Goal: Task Accomplishment & Management: Manage account settings

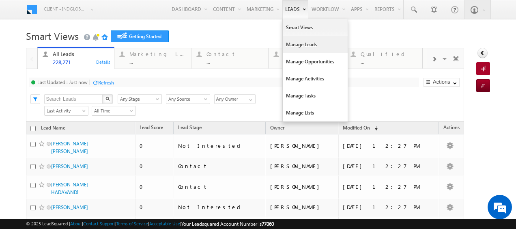
click at [290, 45] on link "Manage Leads" at bounding box center [314, 44] width 65 height 17
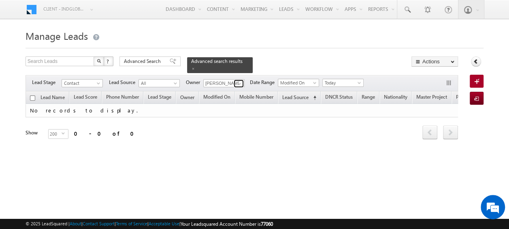
click at [238, 80] on span at bounding box center [240, 83] width 6 height 6
type input "sanj"
click at [242, 80] on span at bounding box center [240, 83] width 6 height 6
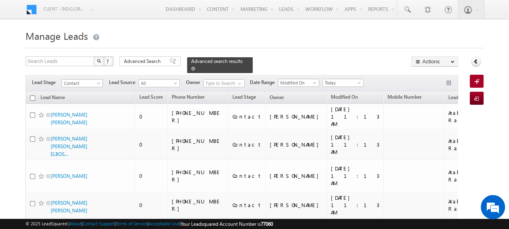
click at [195, 66] on span at bounding box center [193, 68] width 4 height 4
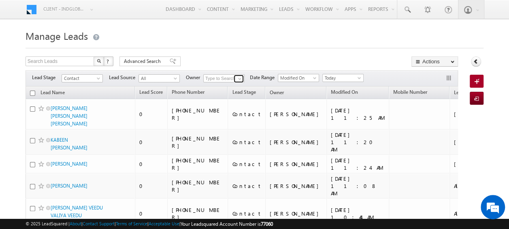
click at [240, 79] on span at bounding box center [240, 78] width 6 height 6
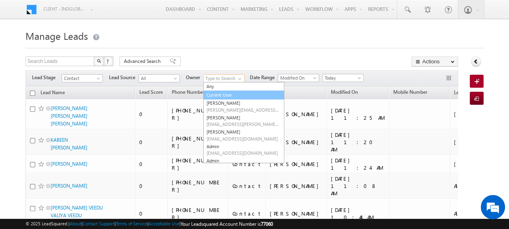
click at [216, 93] on link "Current User" at bounding box center [243, 94] width 81 height 9
type input "Current User"
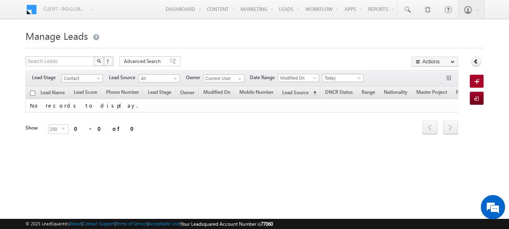
click at [360, 79] on span at bounding box center [360, 79] width 6 height 6
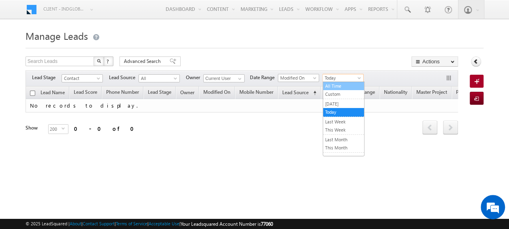
click at [346, 85] on link "All Time" at bounding box center [343, 85] width 41 height 7
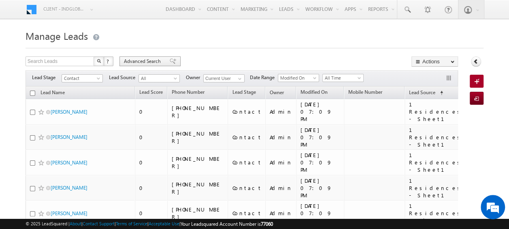
click at [135, 62] on span "Advanced Search" at bounding box center [143, 61] width 39 height 7
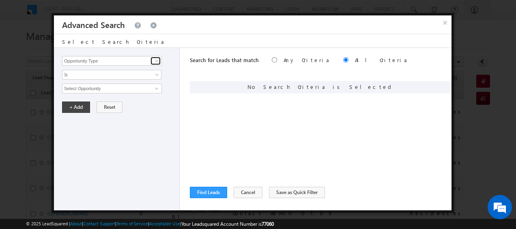
click at [155, 60] on span at bounding box center [156, 61] width 6 height 6
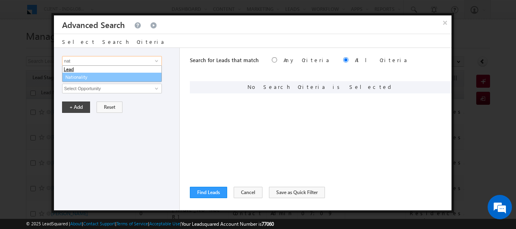
click at [82, 77] on link "Nationality" at bounding box center [112, 77] width 100 height 9
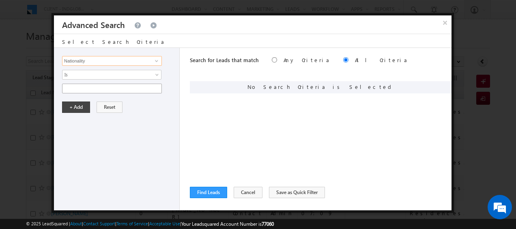
type input "Nationality"
click at [150, 92] on input "text" at bounding box center [112, 88] width 100 height 10
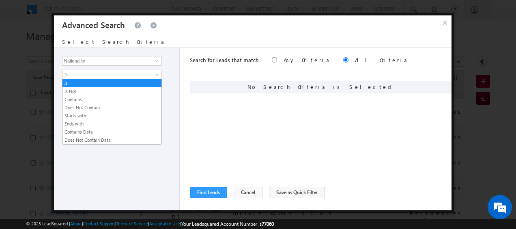
click at [156, 73] on span at bounding box center [157, 76] width 6 height 6
click at [95, 100] on link "Contains" at bounding box center [111, 99] width 99 height 7
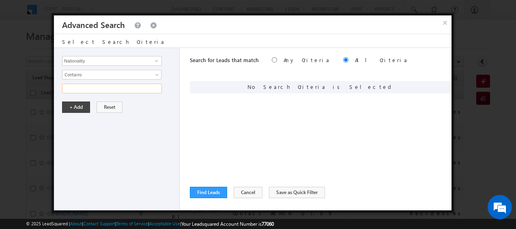
click at [122, 91] on input "text" at bounding box center [112, 88] width 100 height 10
type input "Indian"
click at [68, 108] on button "+ Add" at bounding box center [76, 106] width 28 height 11
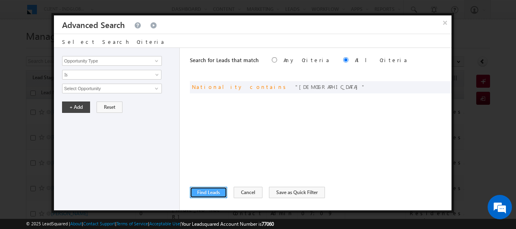
click at [204, 190] on button "Find Leads" at bounding box center [208, 191] width 37 height 11
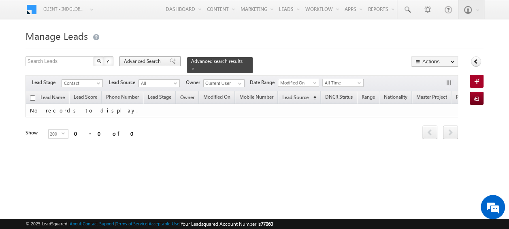
click at [150, 62] on span "Advanced Search" at bounding box center [143, 61] width 39 height 7
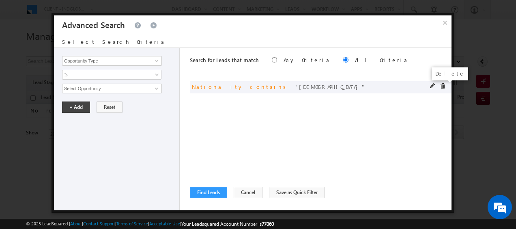
click at [439, 86] on span at bounding box center [442, 86] width 6 height 6
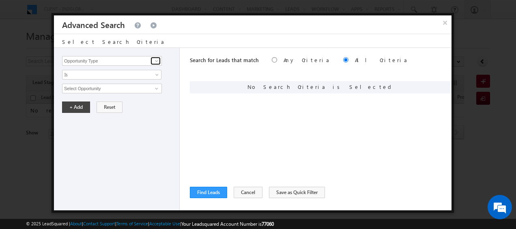
click at [157, 62] on span at bounding box center [156, 61] width 6 height 6
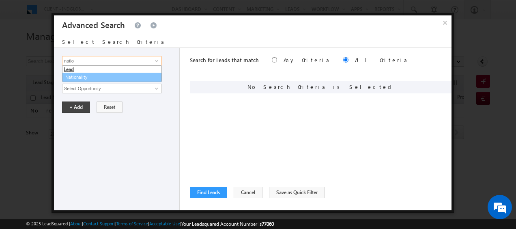
click at [92, 76] on link "Nationality" at bounding box center [112, 77] width 100 height 9
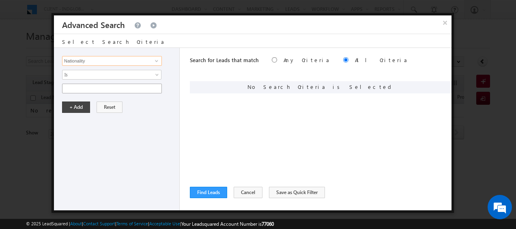
type input "Nationality"
click at [132, 88] on input "text" at bounding box center [112, 88] width 100 height 10
type input "indian"
click at [75, 105] on button "+ Add" at bounding box center [76, 106] width 28 height 11
click at [208, 194] on button "Find Leads" at bounding box center [208, 191] width 37 height 11
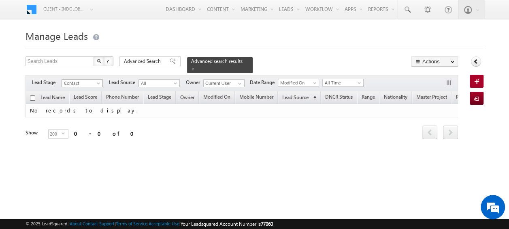
click at [97, 81] on span at bounding box center [99, 84] width 6 height 6
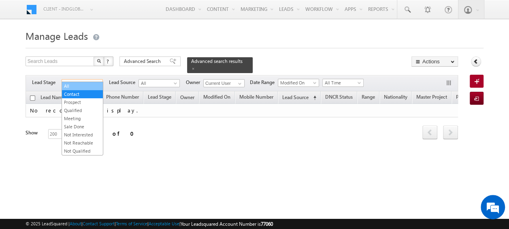
click at [75, 85] on link "All" at bounding box center [82, 85] width 41 height 7
click at [96, 81] on span at bounding box center [99, 84] width 6 height 6
click at [80, 95] on link "Contact" at bounding box center [82, 93] width 41 height 7
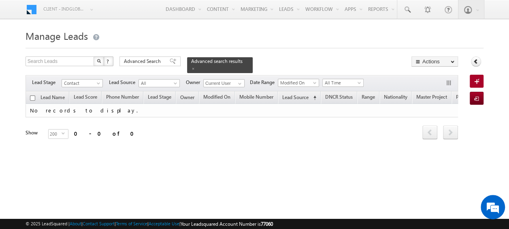
click at [133, 55] on form "Manage Leads Search Leads X ? 0 results found Advanced Search Advanced Search" at bounding box center [255, 94] width 458 height 135
click at [137, 60] on span "Advanced Search" at bounding box center [143, 61] width 39 height 7
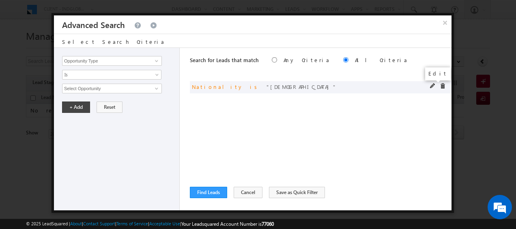
click at [432, 86] on span at bounding box center [433, 86] width 6 height 6
type input "Indian"
click at [75, 104] on button "+ Add" at bounding box center [76, 106] width 28 height 11
click at [214, 193] on button "Find Leads" at bounding box center [208, 191] width 37 height 11
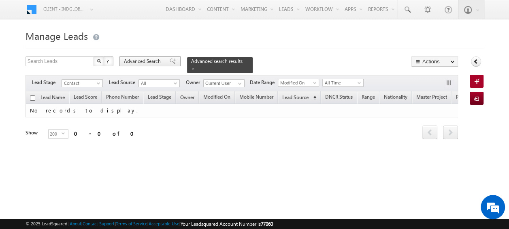
click at [132, 57] on div "Advanced Search" at bounding box center [150, 61] width 61 height 10
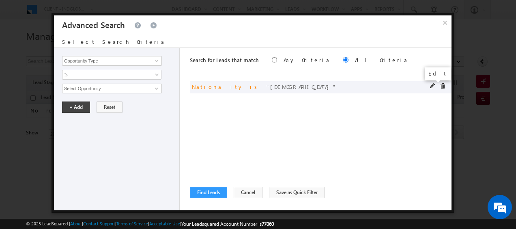
click at [431, 85] on span at bounding box center [433, 86] width 6 height 6
click at [146, 90] on input "Indian" at bounding box center [112, 88] width 100 height 10
type input "I"
type input "indian"
click at [75, 103] on button "+ Add" at bounding box center [76, 106] width 28 height 11
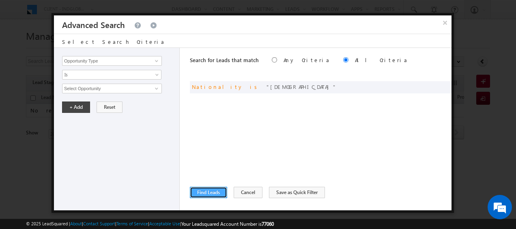
click at [213, 190] on button "Find Leads" at bounding box center [208, 191] width 37 height 11
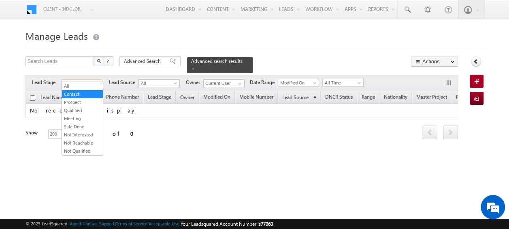
click at [95, 80] on span "Contact" at bounding box center [81, 82] width 39 height 7
click at [69, 85] on link "All" at bounding box center [82, 85] width 41 height 7
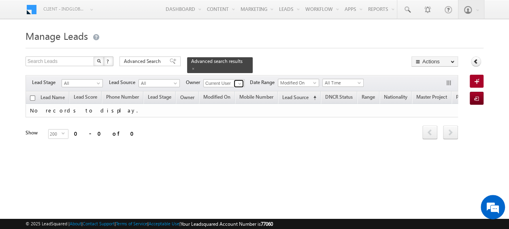
click at [242, 80] on span at bounding box center [240, 83] width 6 height 6
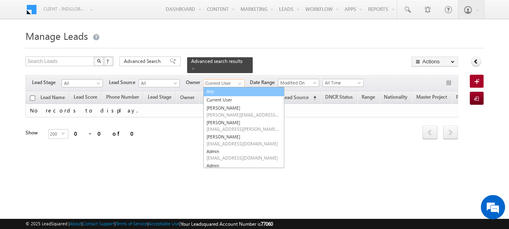
click at [218, 87] on link "Any" at bounding box center [243, 91] width 81 height 9
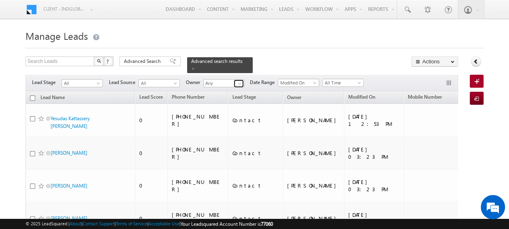
click at [239, 80] on span at bounding box center [240, 83] width 6 height 6
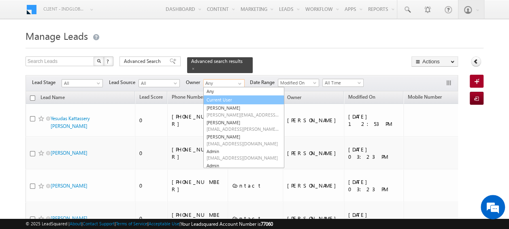
click at [224, 96] on link "Current User" at bounding box center [243, 99] width 81 height 9
type input "Current User"
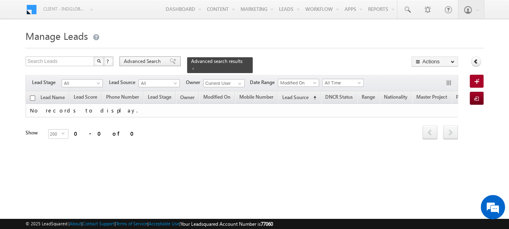
click at [135, 57] on div "Advanced Search" at bounding box center [150, 61] width 61 height 10
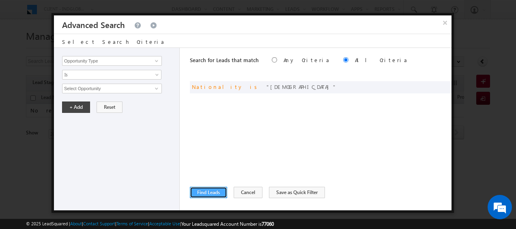
click at [201, 195] on button "Find Leads" at bounding box center [208, 191] width 37 height 11
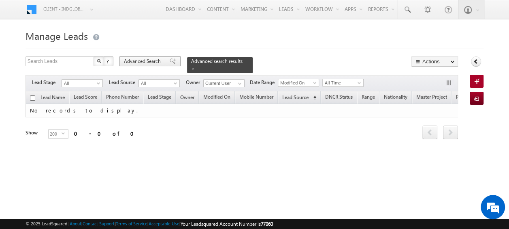
click at [151, 59] on span "Advanced Search" at bounding box center [143, 61] width 39 height 7
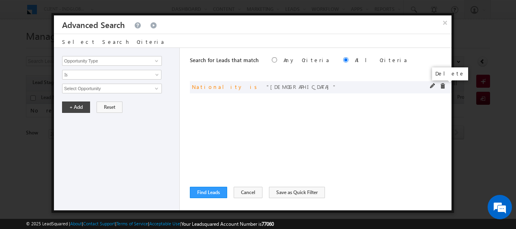
click at [445, 87] on span at bounding box center [442, 86] width 6 height 6
click at [154, 62] on span at bounding box center [156, 61] width 6 height 6
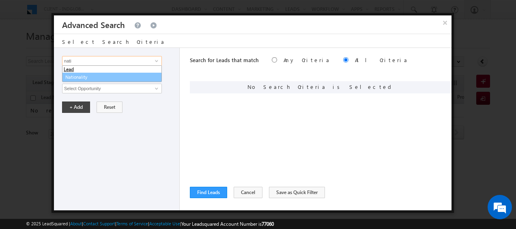
click at [80, 78] on link "Nationality" at bounding box center [112, 77] width 100 height 9
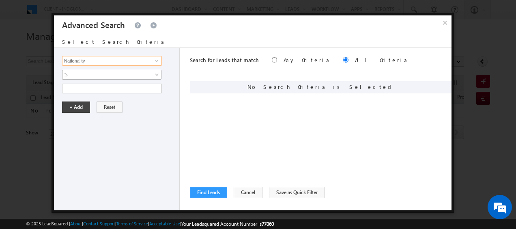
type input "Nationality"
click at [155, 74] on span at bounding box center [157, 76] width 6 height 6
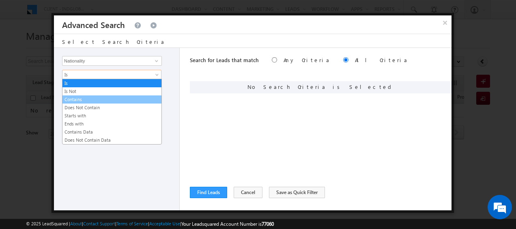
click at [85, 98] on link "Contains" at bounding box center [111, 99] width 99 height 7
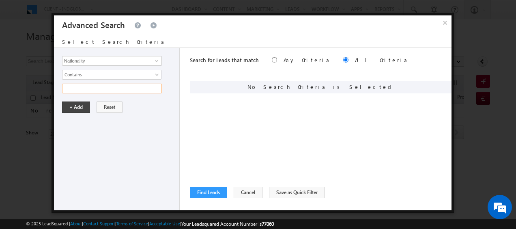
click at [83, 83] on input "text" at bounding box center [112, 88] width 100 height 10
type input "india"
click at [77, 103] on button "+ Add" at bounding box center [76, 106] width 28 height 11
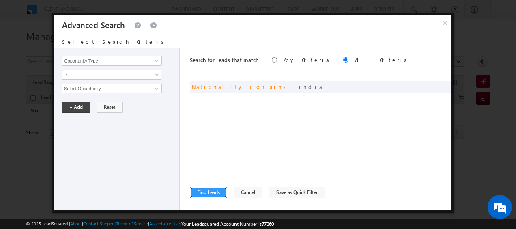
click at [208, 186] on button "Find Leads" at bounding box center [208, 191] width 37 height 11
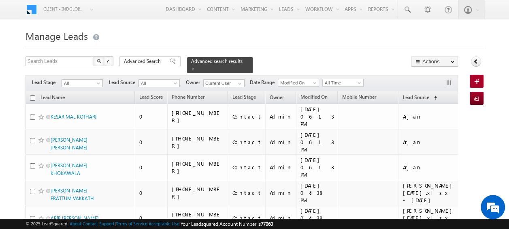
click at [30, 95] on input "checkbox" at bounding box center [32, 97] width 5 height 5
checkbox input "true"
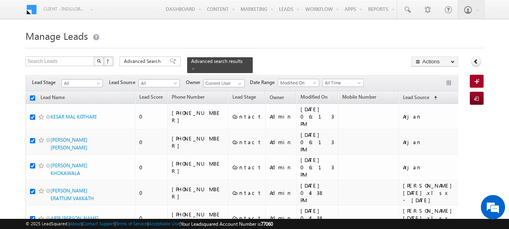
checkbox input "true"
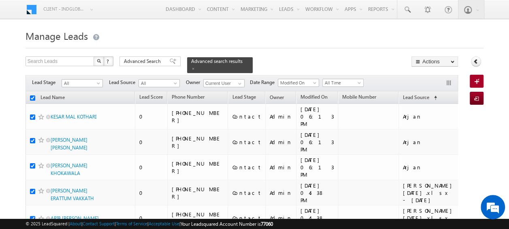
checkbox input "true"
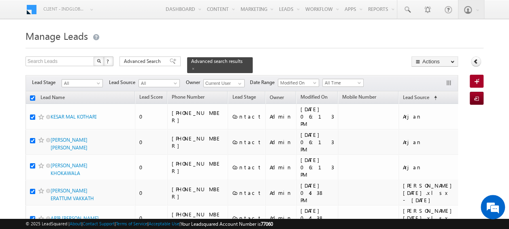
checkbox input "true"
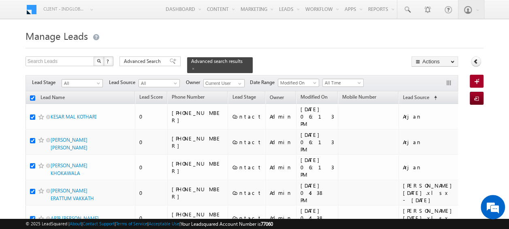
checkbox input "true"
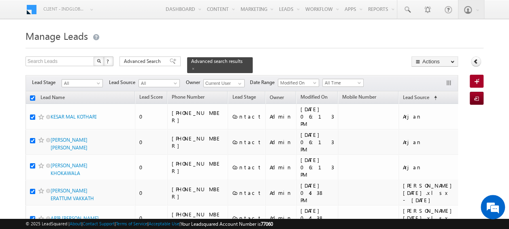
checkbox input "true"
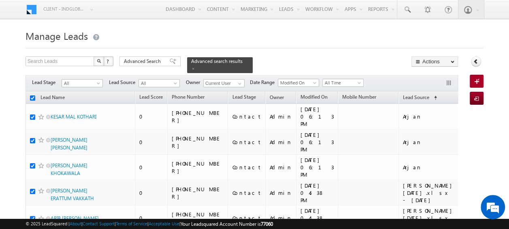
checkbox input "true"
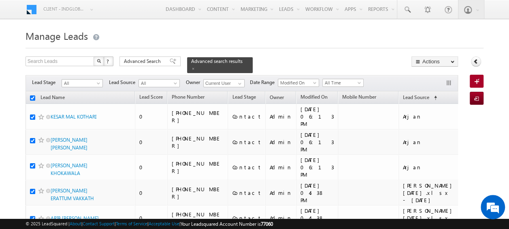
checkbox input "true"
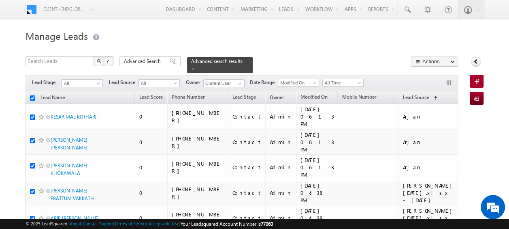
checkbox input "true"
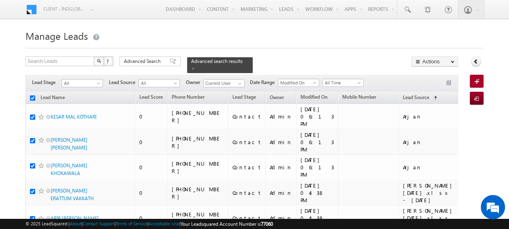
checkbox input "true"
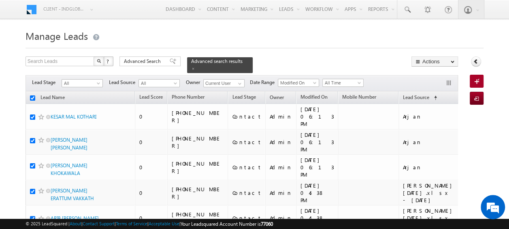
checkbox input "true"
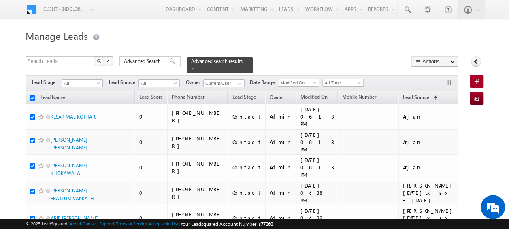
checkbox input "true"
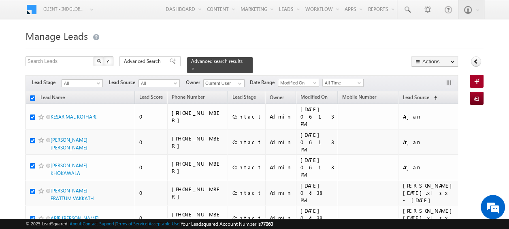
checkbox input "true"
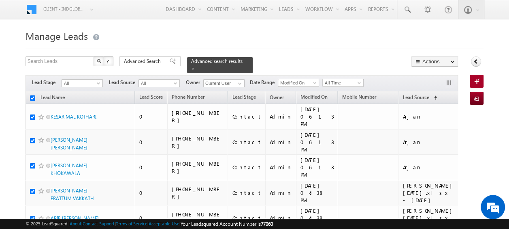
checkbox input "true"
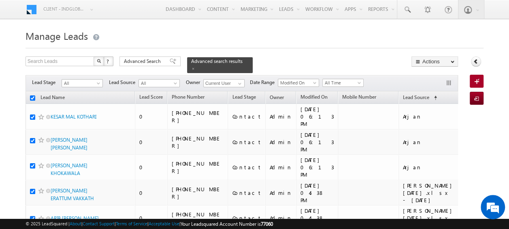
checkbox input "true"
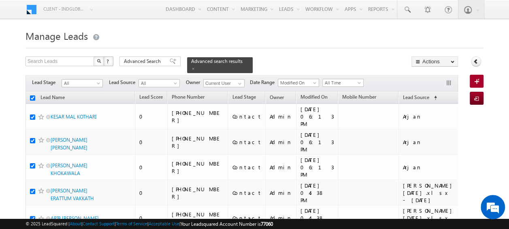
checkbox input "true"
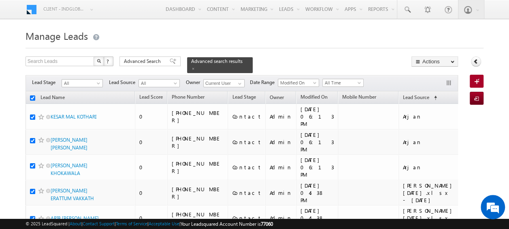
checkbox input "true"
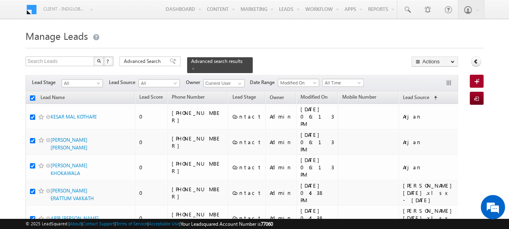
checkbox input "true"
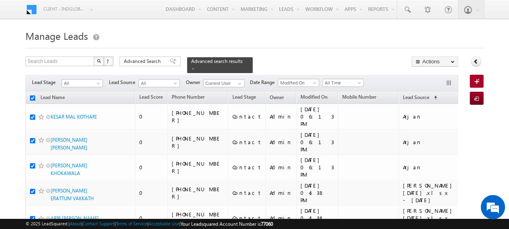
checkbox input "true"
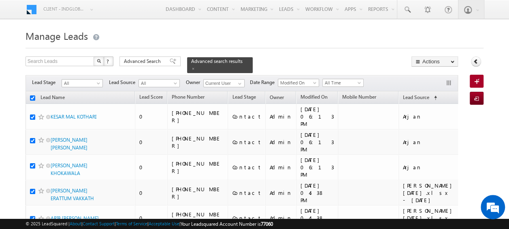
checkbox input "true"
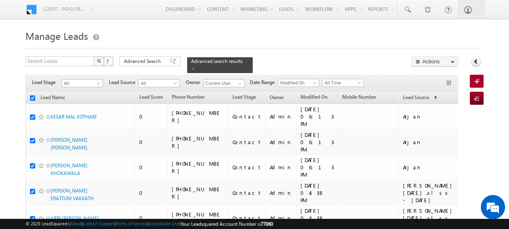
checkbox input "true"
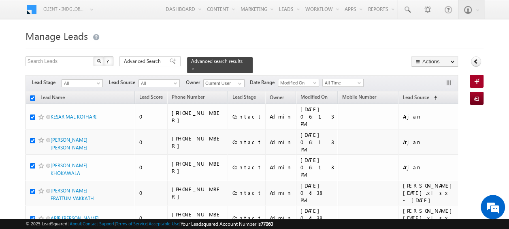
checkbox input "true"
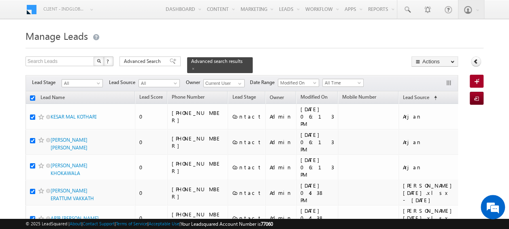
checkbox input "true"
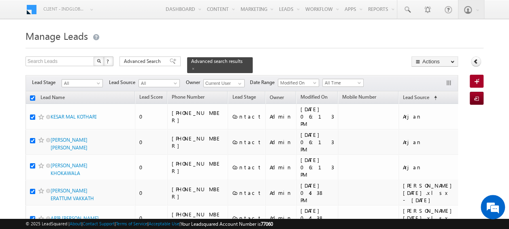
checkbox input "true"
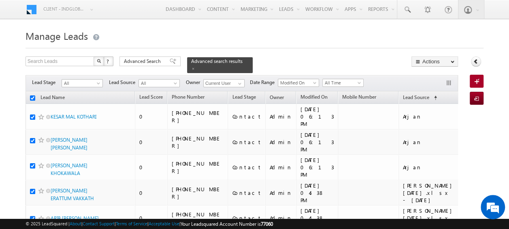
checkbox input "true"
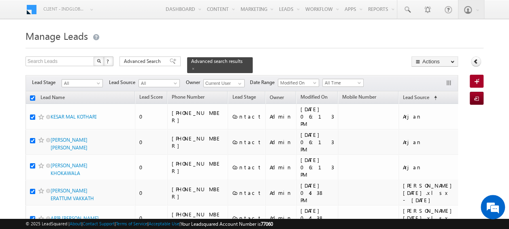
checkbox input "true"
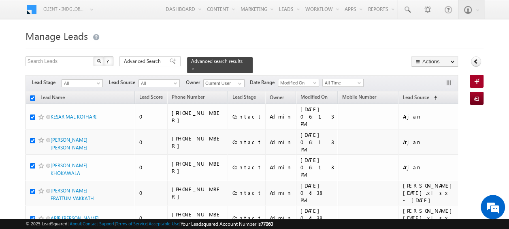
checkbox input "true"
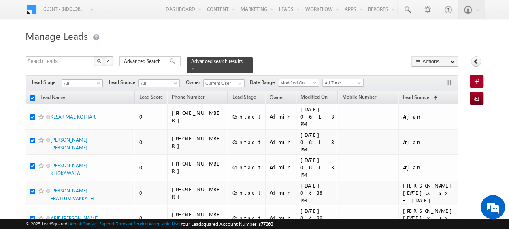
checkbox input "true"
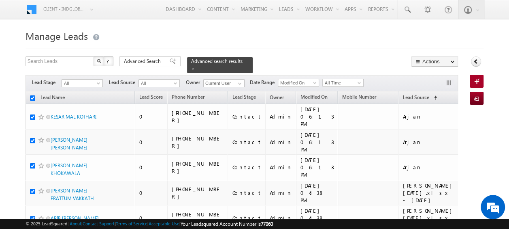
checkbox input "true"
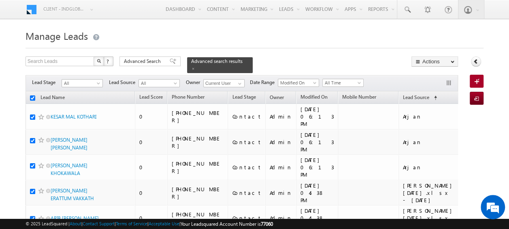
checkbox input "true"
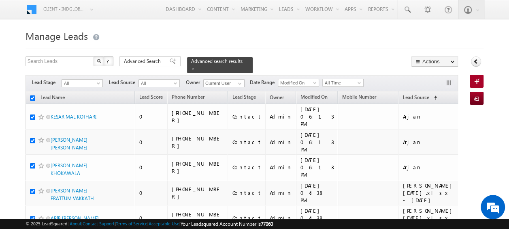
checkbox input "true"
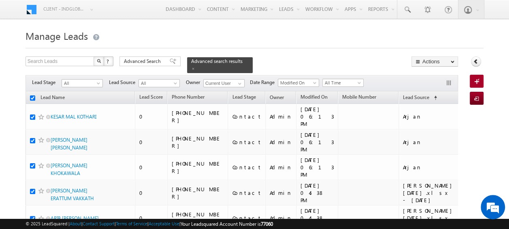
checkbox input "true"
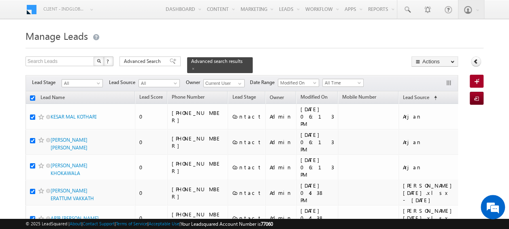
checkbox input "true"
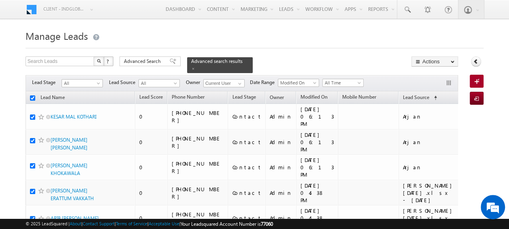
checkbox input "true"
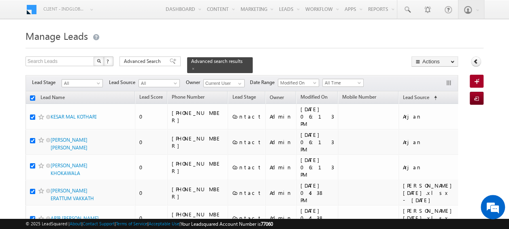
checkbox input "true"
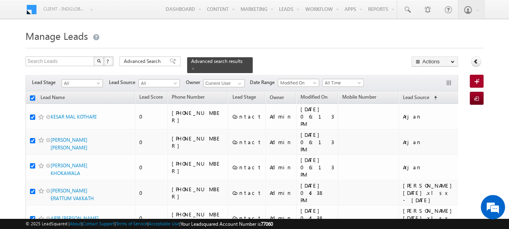
checkbox input "true"
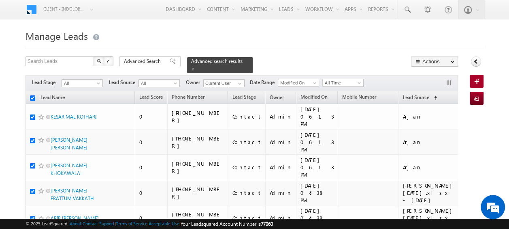
checkbox input "true"
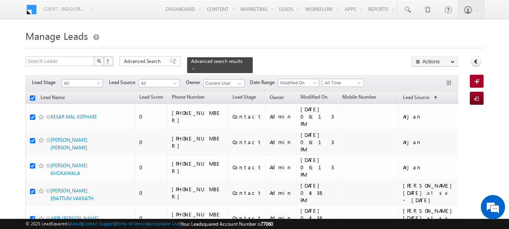
checkbox input "true"
click at [98, 81] on span at bounding box center [99, 84] width 6 height 6
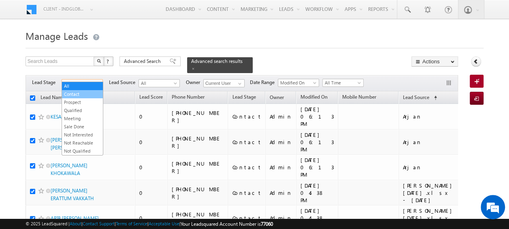
click at [87, 93] on link "Contact" at bounding box center [82, 93] width 41 height 7
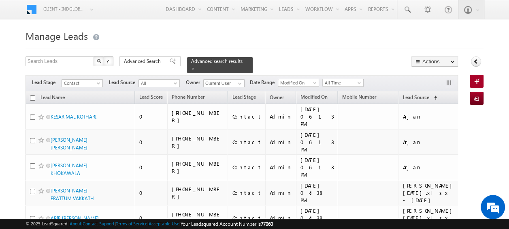
click at [31, 95] on input "checkbox" at bounding box center [32, 97] width 5 height 5
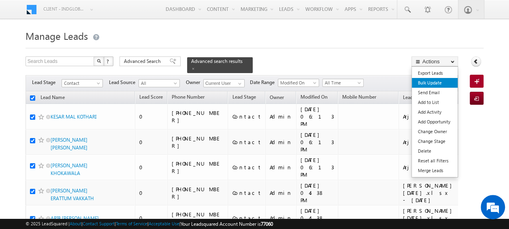
click at [432, 83] on link "Bulk Update" at bounding box center [435, 83] width 46 height 10
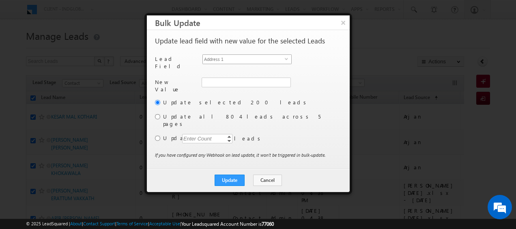
click at [287, 59] on span "select" at bounding box center [288, 59] width 6 height 4
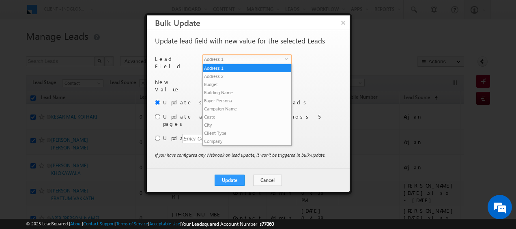
scroll to position [308, 0]
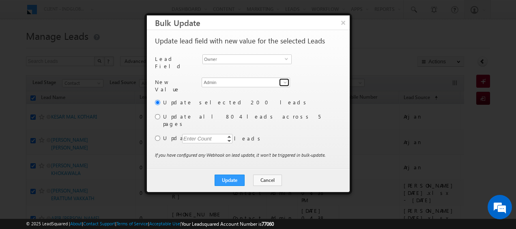
click at [285, 81] on span at bounding box center [285, 82] width 6 height 6
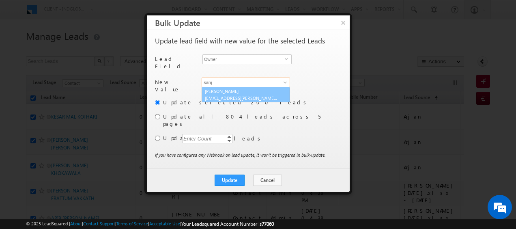
click at [237, 90] on link "Sanjay Rajpurohit sanjay.rajpurohit@indglobal.ae" at bounding box center [245, 94] width 88 height 15
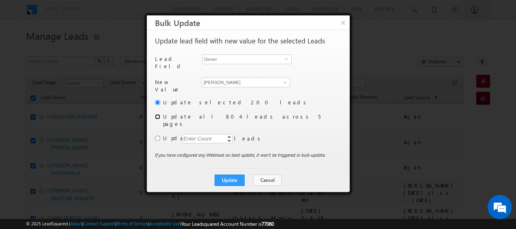
click at [157, 114] on input "radio" at bounding box center [157, 116] width 5 height 5
click at [229, 174] on button "Update" at bounding box center [229, 179] width 30 height 11
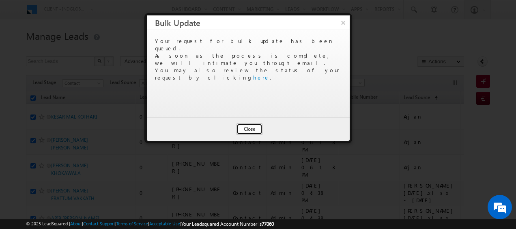
click at [250, 125] on button "Close" at bounding box center [249, 128] width 26 height 11
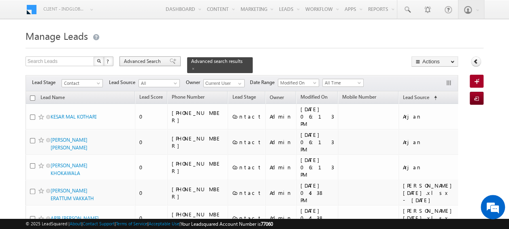
click at [145, 62] on span "Advanced Search" at bounding box center [143, 61] width 39 height 7
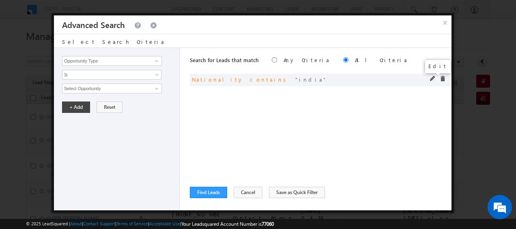
click at [433, 77] on span at bounding box center [433, 79] width 6 height 6
click at [78, 108] on button "+ Add" at bounding box center [76, 106] width 28 height 11
click at [431, 78] on span at bounding box center [433, 79] width 6 height 6
click at [253, 119] on div "Search for Leads that match Any Criteria All Criteria Note that the current tri…" at bounding box center [320, 129] width 261 height 162
click at [71, 105] on button "+ Add" at bounding box center [76, 106] width 28 height 11
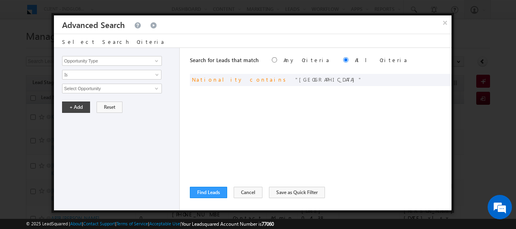
click at [224, 109] on div "Search for Leads that match Any Criteria All Criteria Note that the current tri…" at bounding box center [320, 129] width 261 height 162
click at [211, 193] on button "Find Leads" at bounding box center [208, 191] width 37 height 11
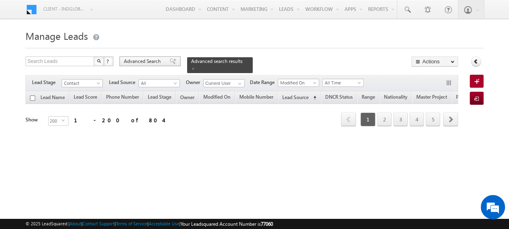
click at [149, 62] on span "Advanced Search" at bounding box center [143, 61] width 39 height 7
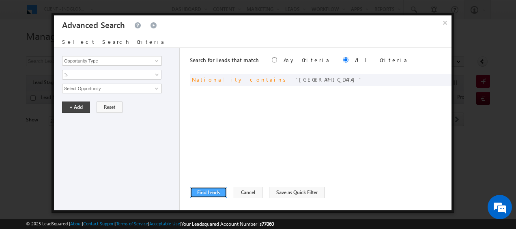
click at [202, 189] on button "Find Leads" at bounding box center [208, 191] width 37 height 11
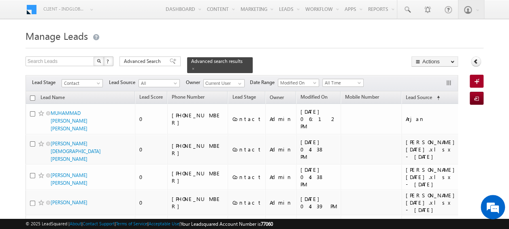
click at [32, 95] on input "checkbox" at bounding box center [32, 97] width 5 height 5
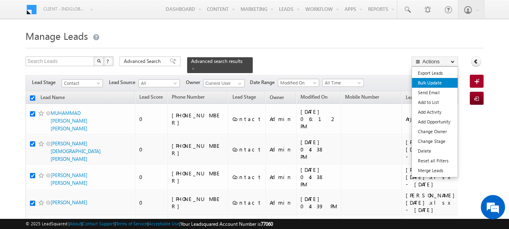
click at [430, 79] on link "Bulk Update" at bounding box center [435, 83] width 46 height 10
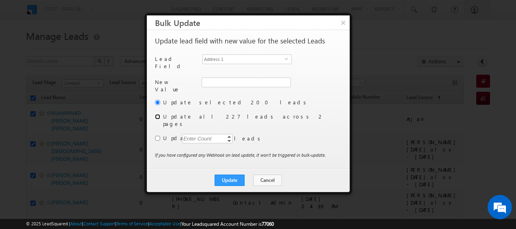
click at [156, 114] on input "radio" at bounding box center [157, 116] width 5 height 5
click at [255, 60] on span "Address 1" at bounding box center [244, 59] width 82 height 9
click at [288, 80] on span at bounding box center [285, 82] width 6 height 6
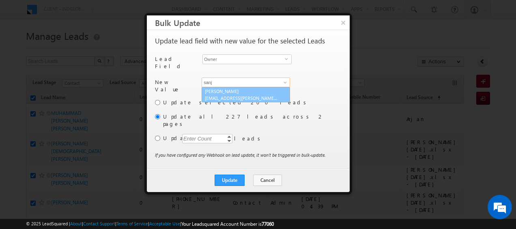
click at [252, 89] on link "Sanjay Rajpurohit sanjay.rajpurohit@indglobal.ae" at bounding box center [245, 94] width 88 height 15
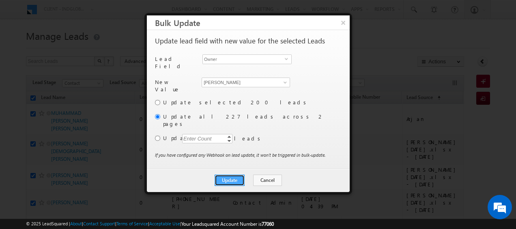
click at [233, 174] on button "Update" at bounding box center [229, 179] width 30 height 11
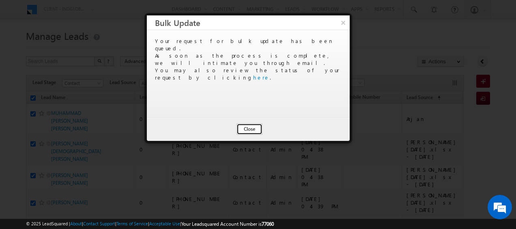
click at [250, 131] on button "Close" at bounding box center [249, 128] width 26 height 11
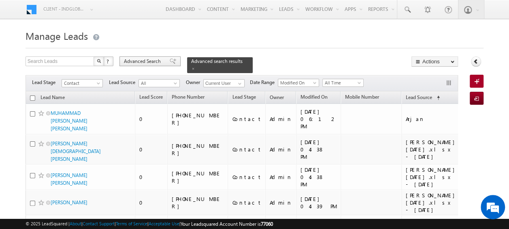
click at [139, 60] on span "Advanced Search" at bounding box center [143, 61] width 39 height 7
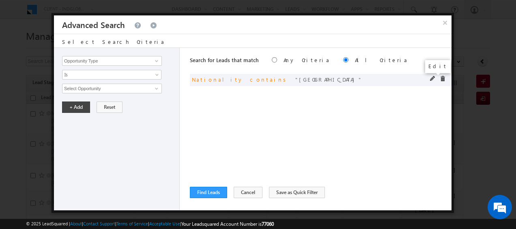
click at [432, 79] on span at bounding box center [433, 79] width 6 height 6
click at [430, 77] on span at bounding box center [433, 79] width 6 height 6
click at [72, 107] on button "+ Add" at bounding box center [76, 106] width 28 height 11
click at [215, 191] on button "Find Leads" at bounding box center [208, 191] width 37 height 11
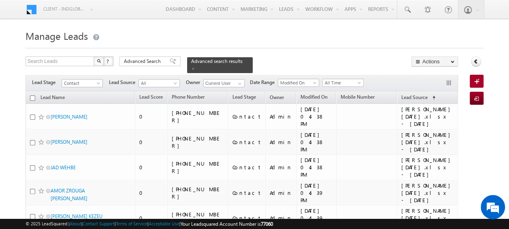
click at [32, 95] on input "checkbox" at bounding box center [32, 97] width 5 height 5
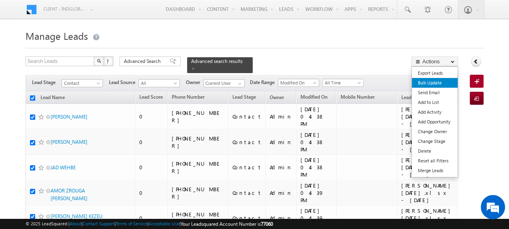
click at [429, 83] on link "Bulk Update" at bounding box center [435, 83] width 46 height 10
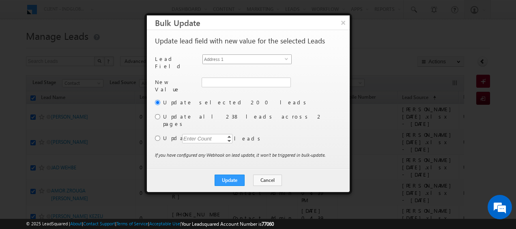
click at [287, 61] on span "select" at bounding box center [288, 62] width 6 height 14
click at [286, 81] on span at bounding box center [285, 82] width 6 height 6
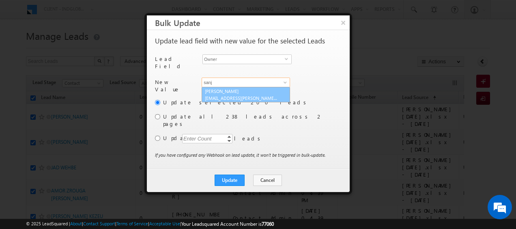
click at [252, 87] on link "Sanjay Rajpurohit sanjay.rajpurohit@indglobal.ae" at bounding box center [245, 94] width 88 height 15
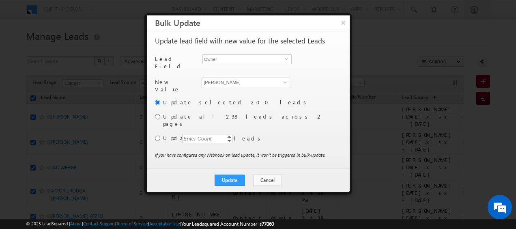
click at [161, 112] on div "Update selected 200 leads Update all 238 leads across 2 pages Update Enter Coun…" at bounding box center [247, 124] width 185 height 53
click at [159, 114] on input "radio" at bounding box center [157, 116] width 5 height 5
click at [228, 174] on button "Update" at bounding box center [229, 179] width 30 height 11
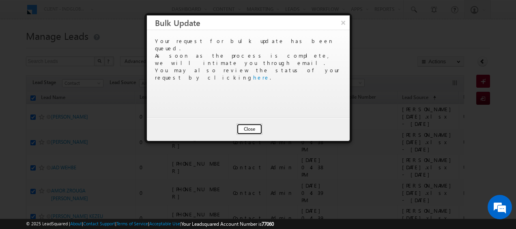
click at [255, 131] on button "Close" at bounding box center [249, 128] width 26 height 11
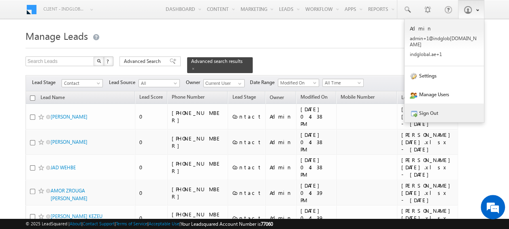
click at [432, 108] on link "Sign Out" at bounding box center [444, 112] width 79 height 19
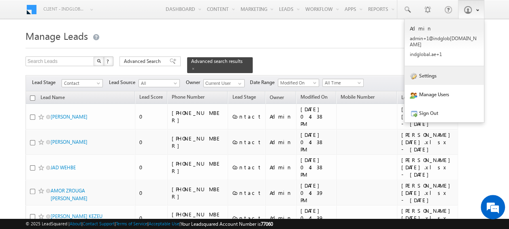
click at [431, 71] on link "Settings" at bounding box center [444, 75] width 79 height 19
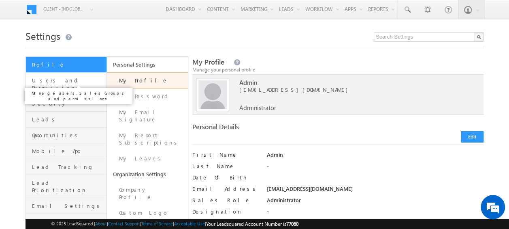
click at [58, 77] on span "Users and Permissions" at bounding box center [68, 84] width 73 height 15
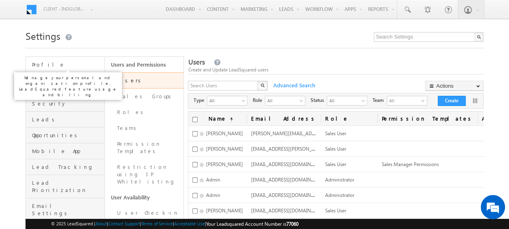
click at [44, 66] on span "Profile" at bounding box center [67, 64] width 71 height 7
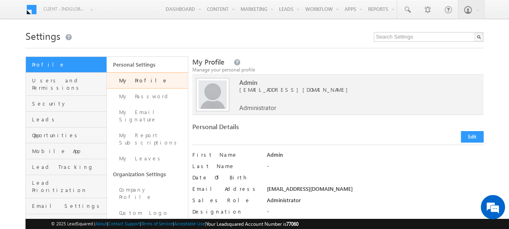
click at [147, 220] on link "Request History" at bounding box center [147, 231] width 81 height 23
